Goal: Task Accomplishment & Management: Manage account settings

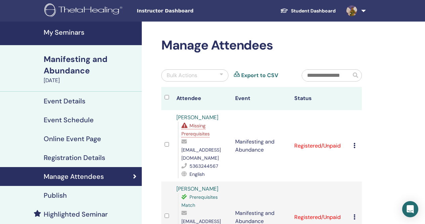
scroll to position [34, 0]
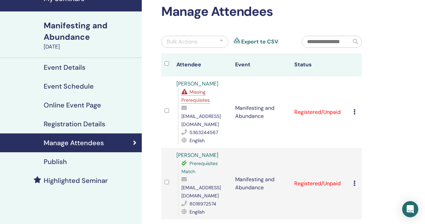
click at [356, 179] on div "Cancel Registration Do not auto-certify Mark as Paid Mark as Unpaid Mark as Abs…" at bounding box center [356, 183] width 5 height 8
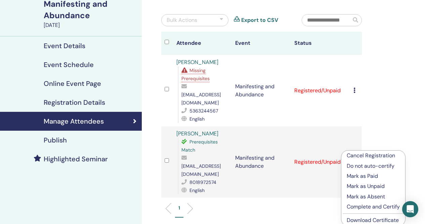
scroll to position [67, 0]
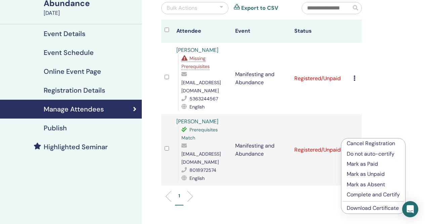
click at [366, 193] on p "Complete and Certify" at bounding box center [373, 194] width 53 height 8
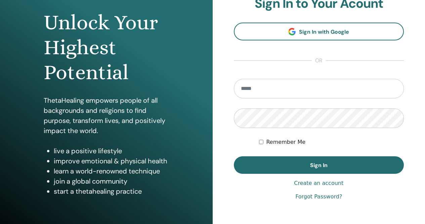
scroll to position [67, 0]
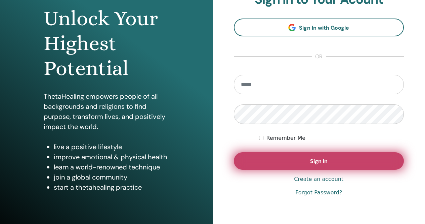
type input "**********"
click at [306, 166] on button "Sign In" at bounding box center [319, 160] width 170 height 17
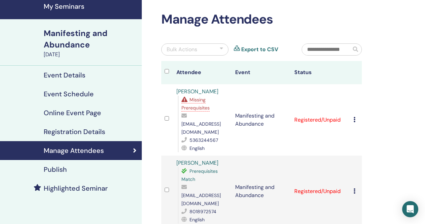
scroll to position [34, 0]
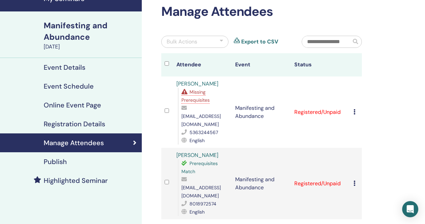
click at [354, 180] on icon at bounding box center [355, 182] width 2 height 5
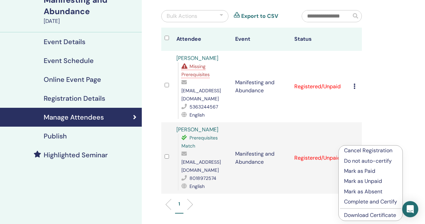
scroll to position [67, 0]
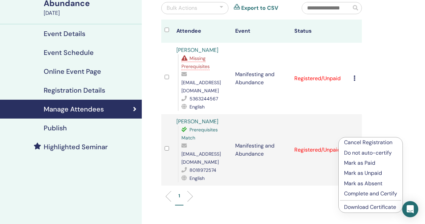
click at [364, 193] on p "Complete and Certify" at bounding box center [370, 193] width 53 height 8
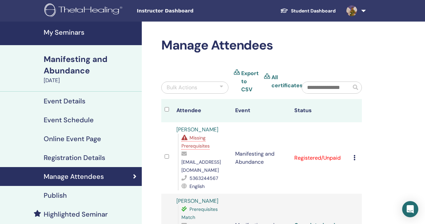
click at [72, 32] on h4 "My Seminars" at bounding box center [91, 32] width 94 height 8
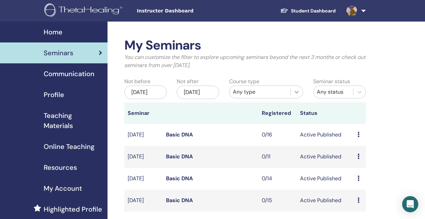
click at [297, 92] on icon at bounding box center [297, 92] width 4 height 2
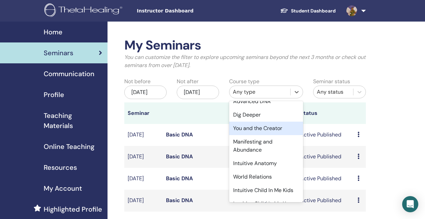
scroll to position [67, 0]
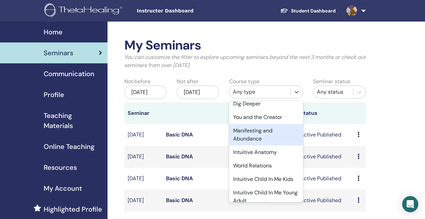
click at [264, 136] on div "Manifesting and Abundance" at bounding box center [266, 135] width 74 height 22
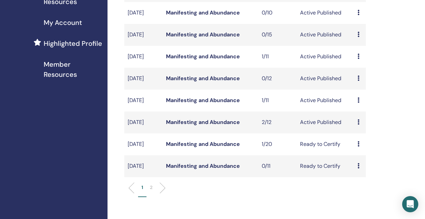
scroll to position [168, 0]
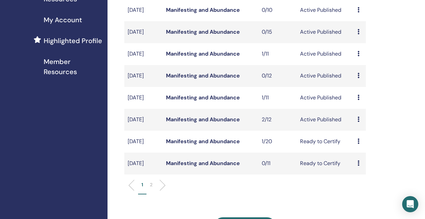
click at [204, 57] on link "Manifesting and Abundance" at bounding box center [203, 53] width 74 height 7
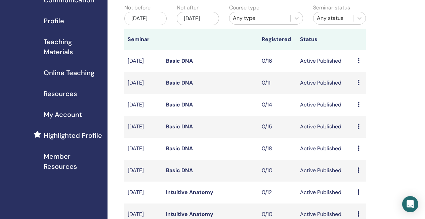
scroll to position [33, 0]
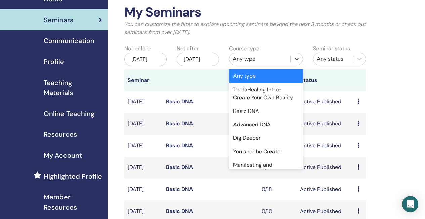
click at [295, 59] on icon at bounding box center [296, 58] width 7 height 7
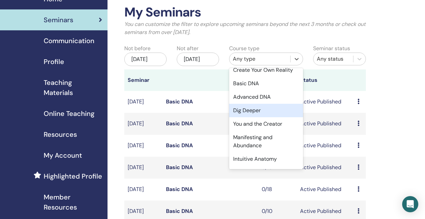
scroll to position [34, 0]
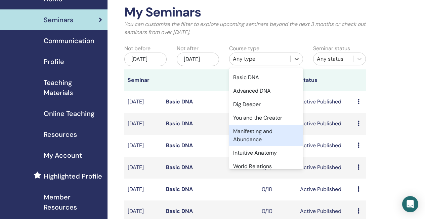
click at [258, 135] on div "Manifesting and Abundance" at bounding box center [266, 135] width 74 height 22
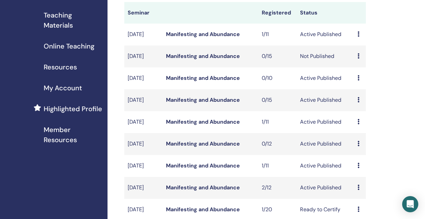
scroll to position [134, 0]
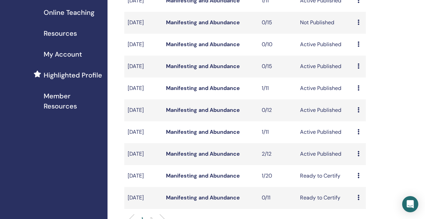
click at [226, 135] on link "Manifesting and Abundance" at bounding box center [203, 131] width 74 height 7
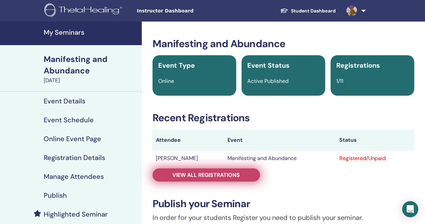
click at [210, 176] on span "View all registrations" at bounding box center [206, 174] width 68 height 7
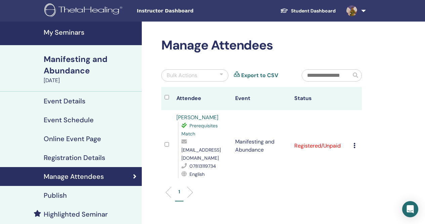
click at [353, 144] on td "Cancel Registration Do not auto-certify Mark as Paid Mark as Unpaid Mark as Abs…" at bounding box center [356, 145] width 12 height 71
click at [355, 143] on icon at bounding box center [355, 145] width 2 height 5
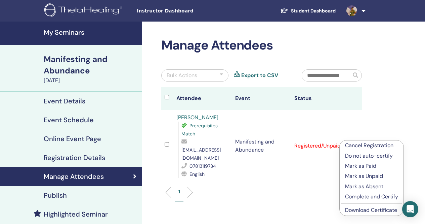
click at [367, 197] on p "Complete and Certify" at bounding box center [371, 196] width 53 height 8
